Goal: Task Accomplishment & Management: Manage account settings

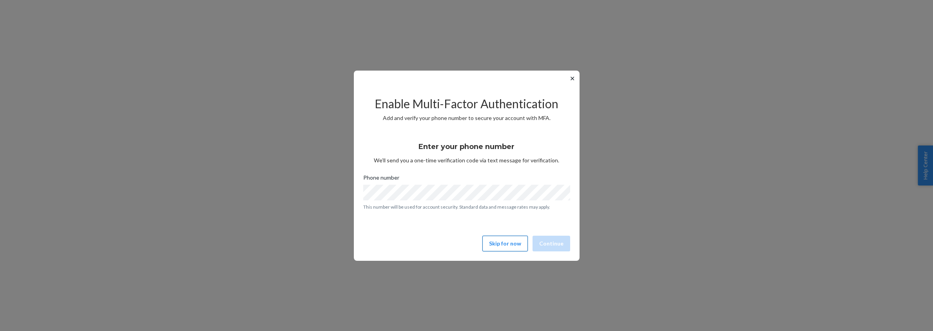
click at [506, 241] on button "Skip for now" at bounding box center [504, 244] width 45 height 16
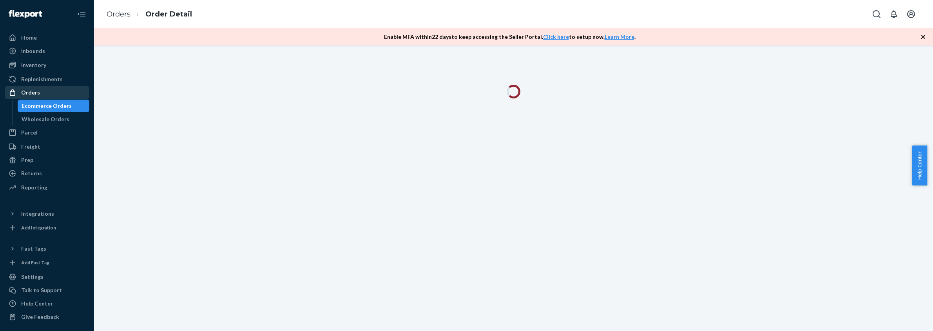
click at [24, 92] on div "Orders" at bounding box center [30, 93] width 19 height 8
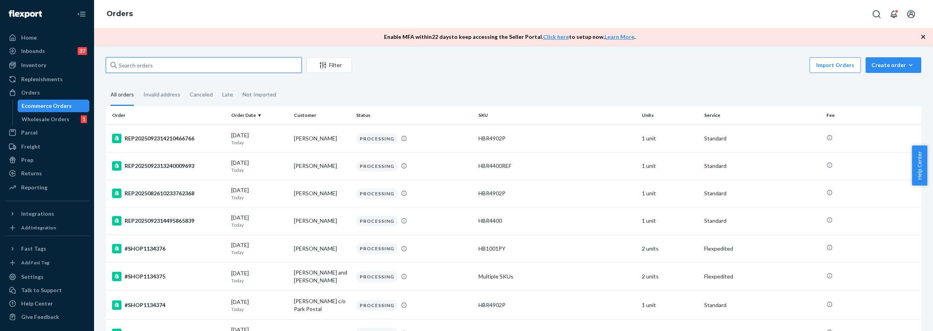
click at [152, 66] on input "text" at bounding box center [204, 65] width 196 height 16
paste input "[PERSON_NAME]"
type input "[PERSON_NAME]"
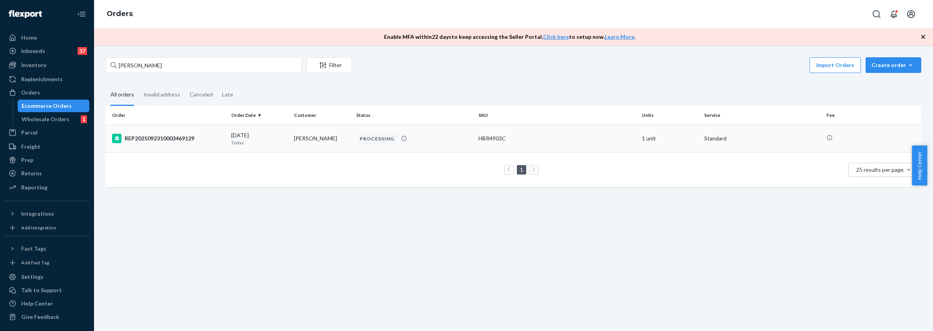
click at [206, 136] on div "REP2025092310003469129" at bounding box center [168, 138] width 113 height 9
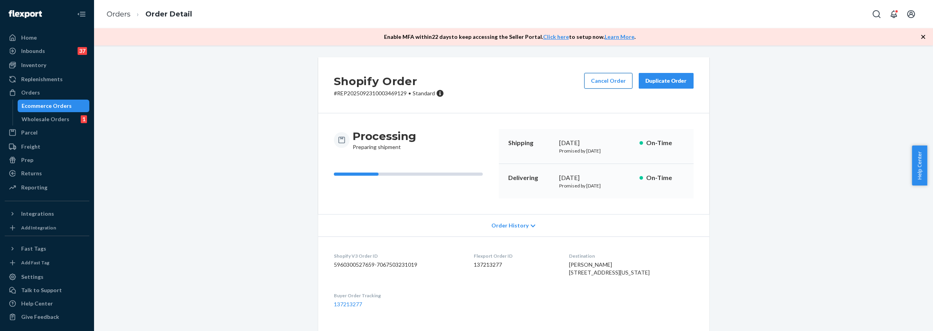
click at [599, 80] on button "Cancel Order" at bounding box center [608, 81] width 48 height 16
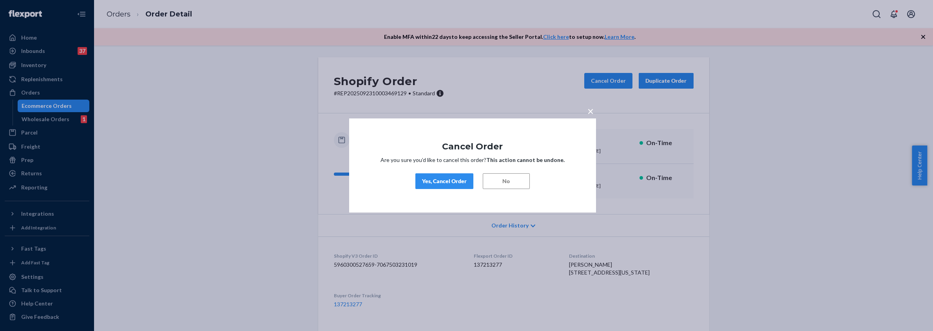
click at [442, 181] on div "Yes, Cancel Order" at bounding box center [444, 181] width 45 height 8
